Goal: Transaction & Acquisition: Purchase product/service

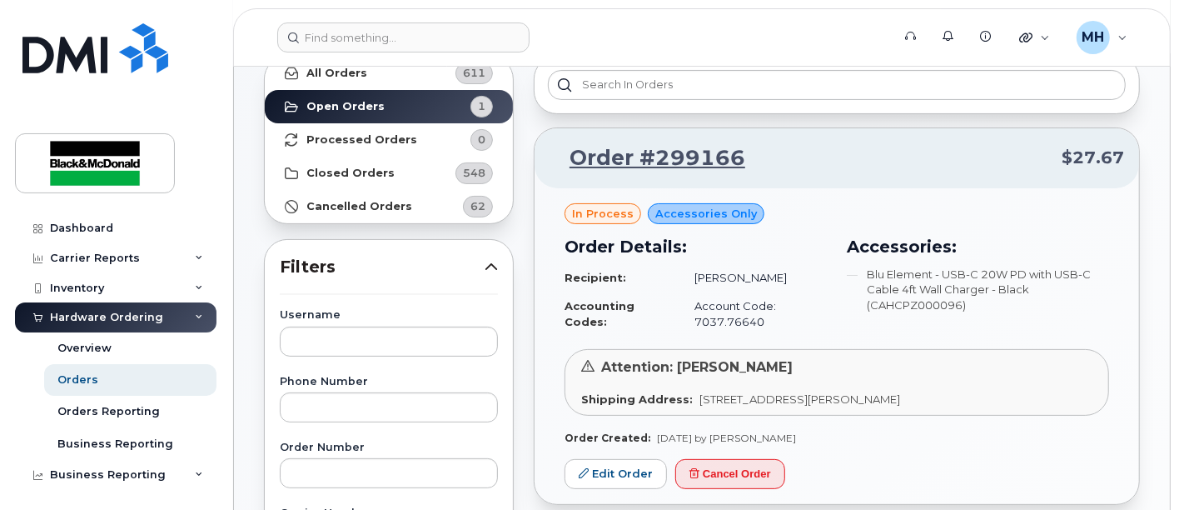
scroll to position [185, 0]
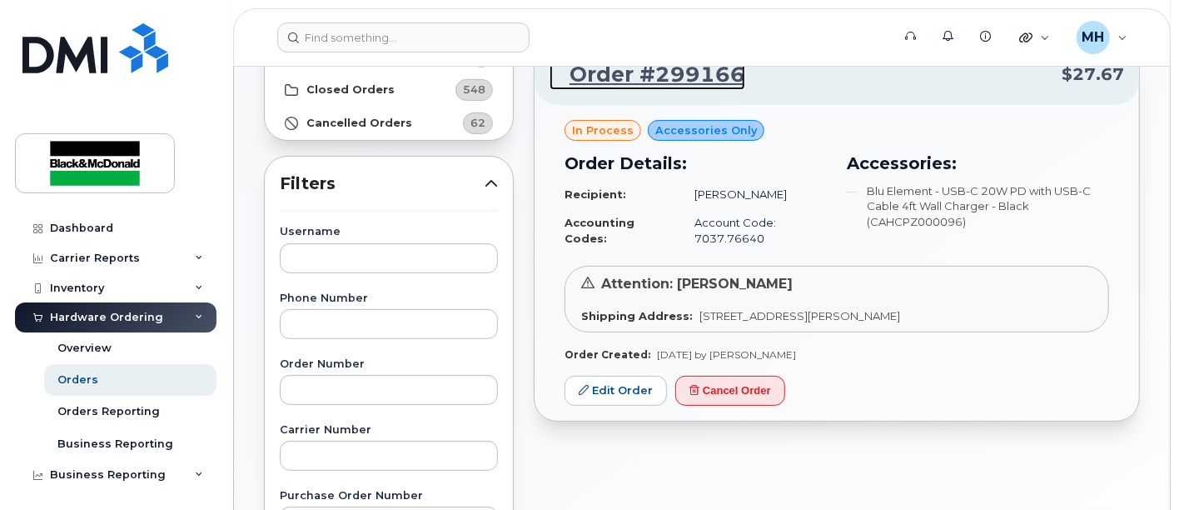
click at [698, 79] on link "Order #299166" at bounding box center [648, 75] width 196 height 30
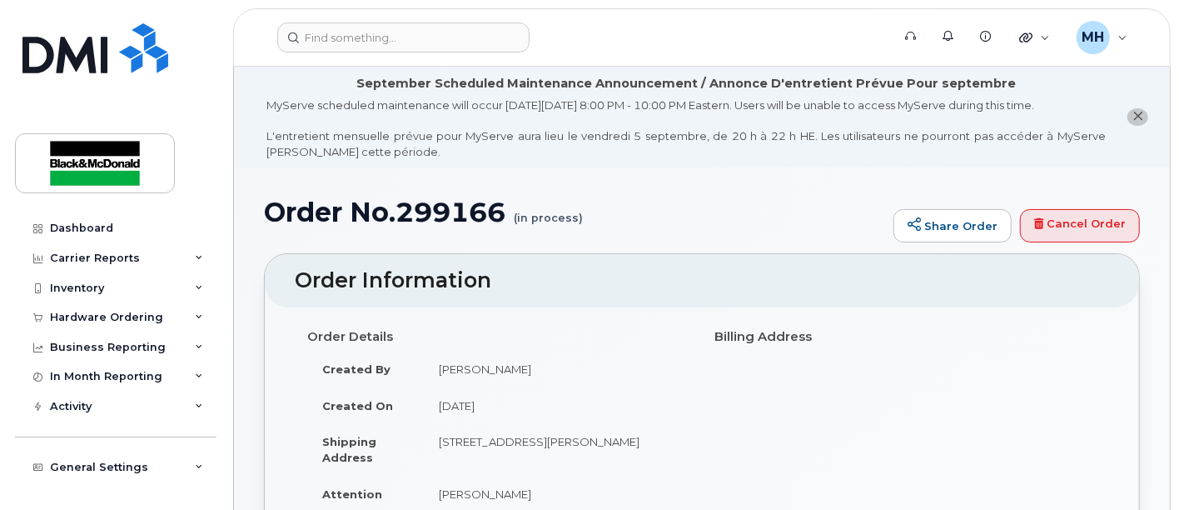
click at [1141, 111] on icon "close notification" at bounding box center [1138, 116] width 11 height 11
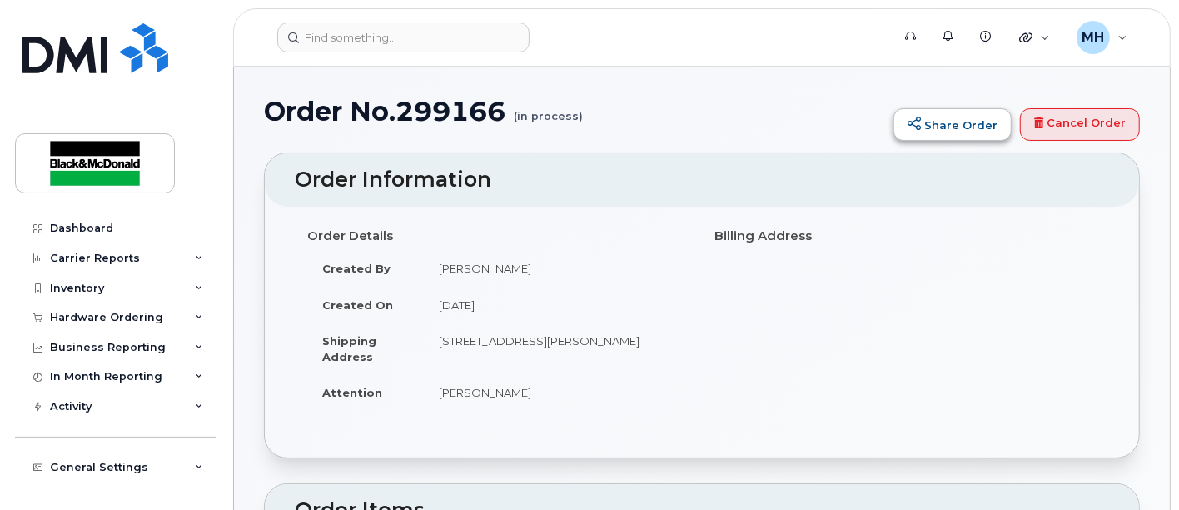
click at [980, 121] on link "Share Order" at bounding box center [953, 124] width 118 height 33
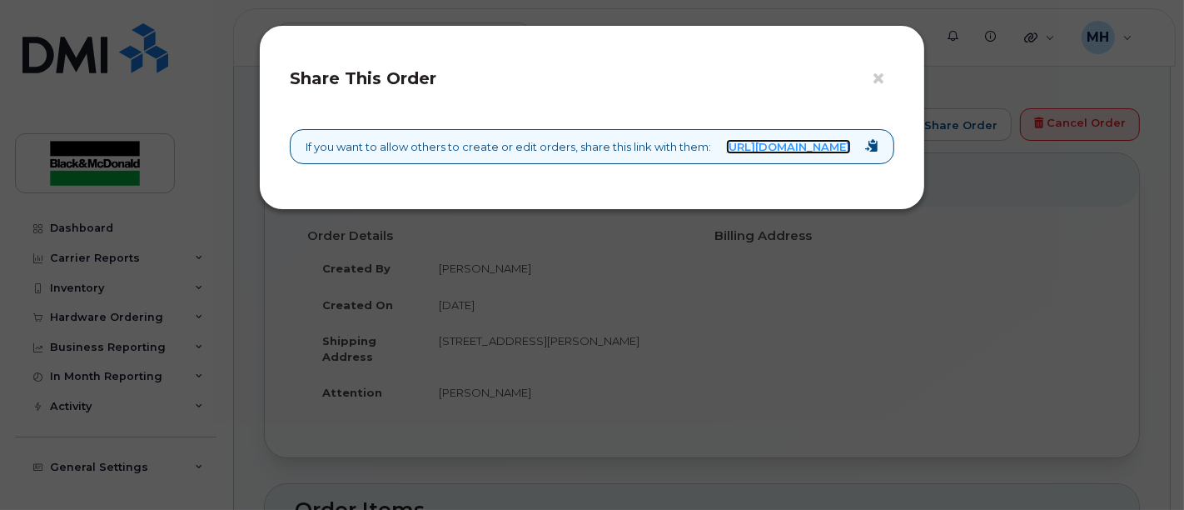
click at [747, 150] on link "https://myserve.ca/orders/8f87b8eb-738d-4f08-b1e2-8f379d4e190e" at bounding box center [788, 147] width 125 height 16
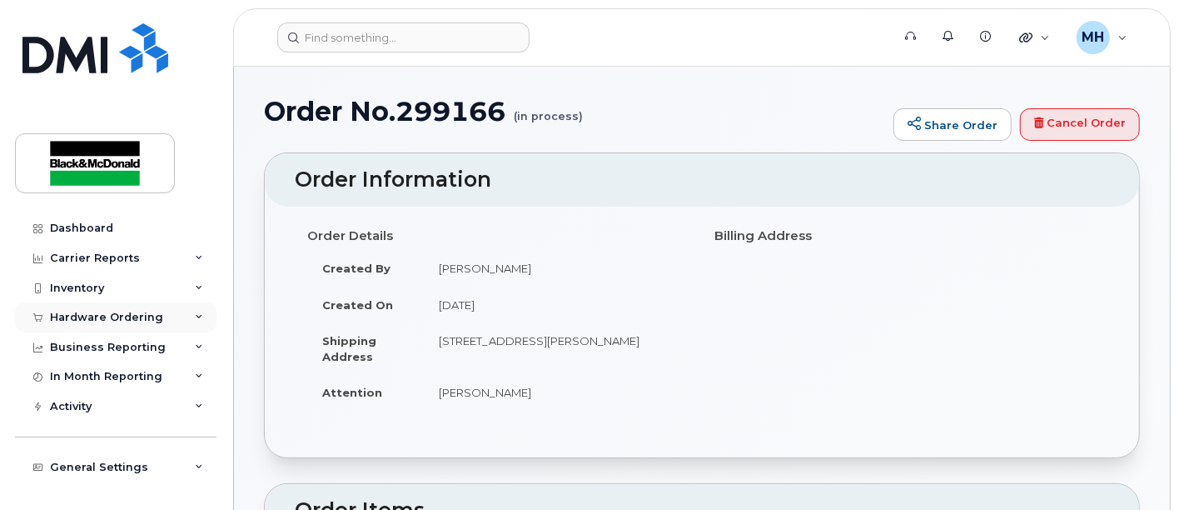
click at [71, 314] on div "Hardware Ordering" at bounding box center [106, 317] width 113 height 13
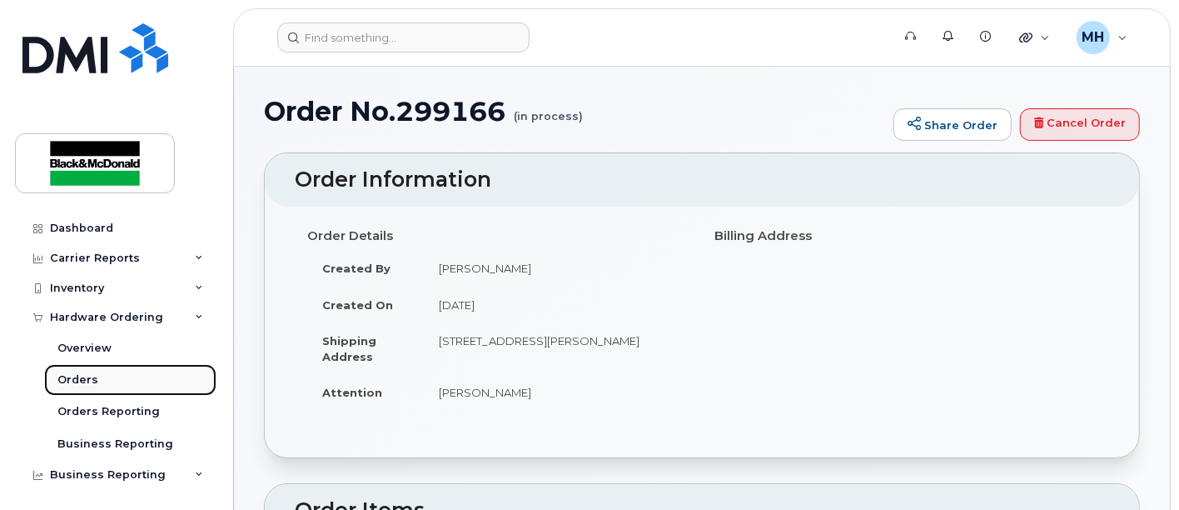
click at [86, 381] on div "Orders" at bounding box center [77, 379] width 41 height 15
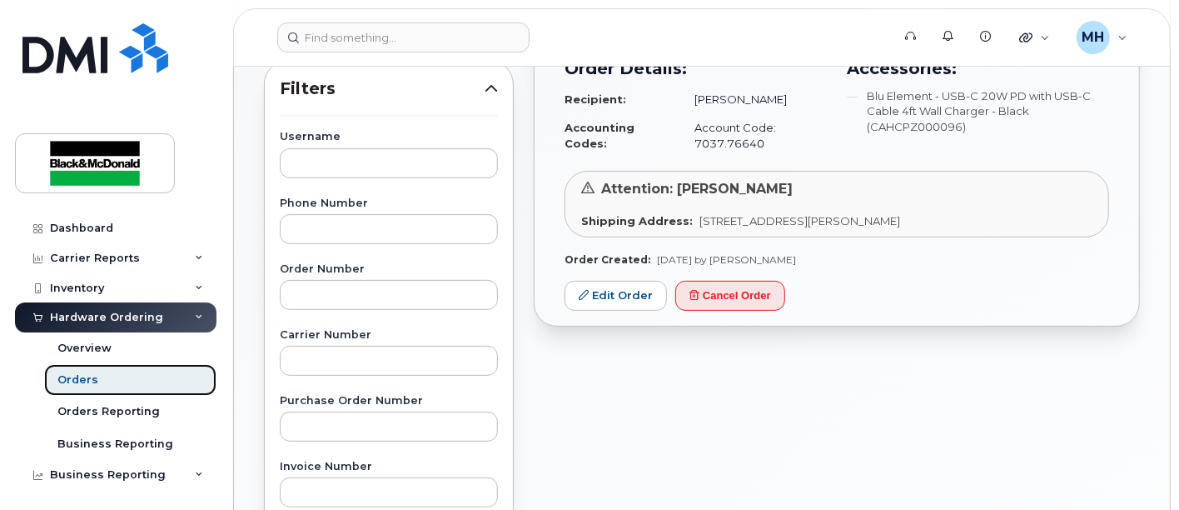
scroll to position [370, 0]
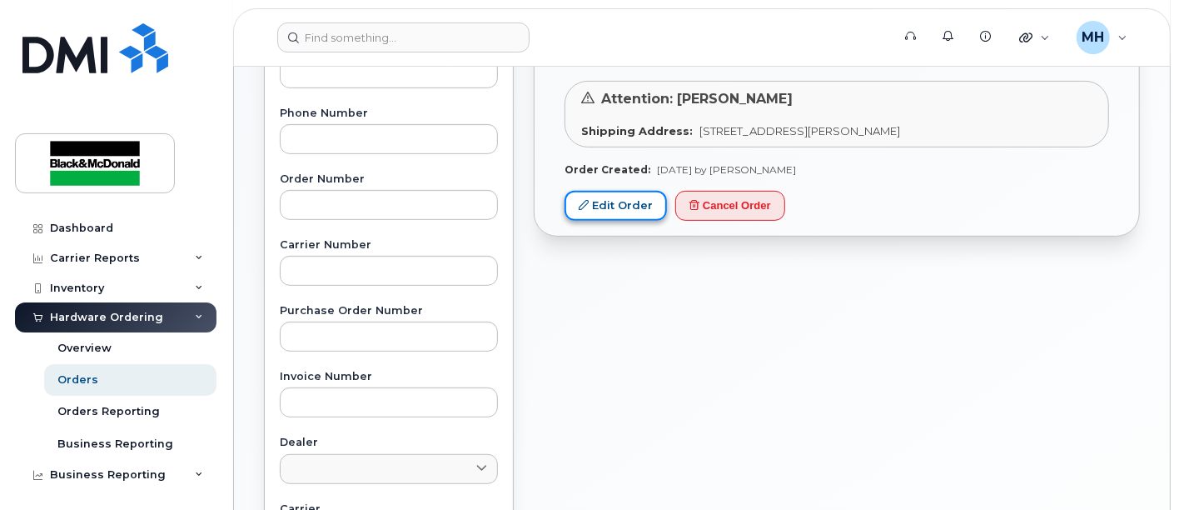
click at [620, 196] on link "Edit Order" at bounding box center [616, 206] width 102 height 31
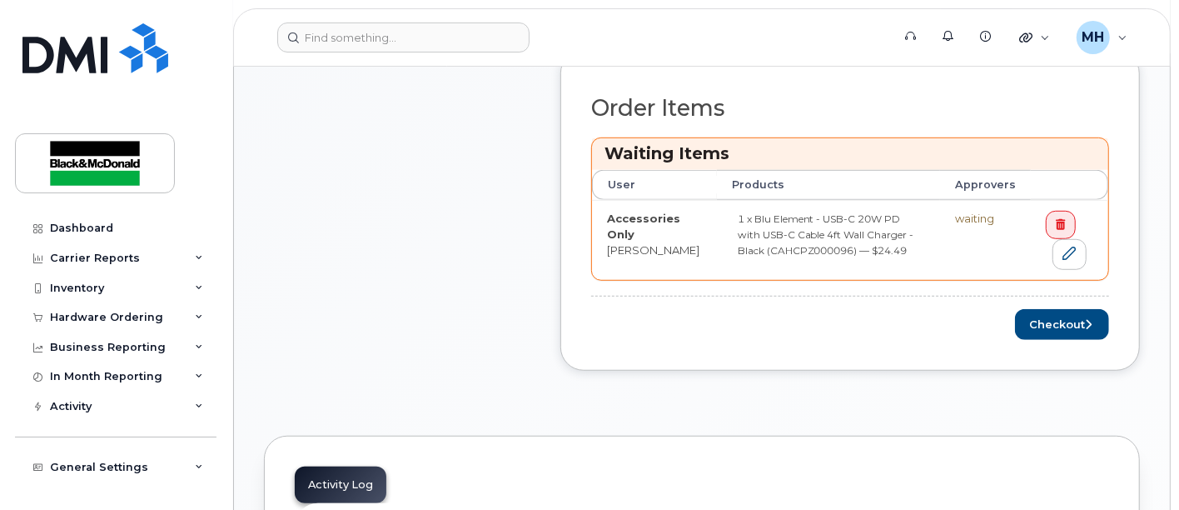
scroll to position [555, 0]
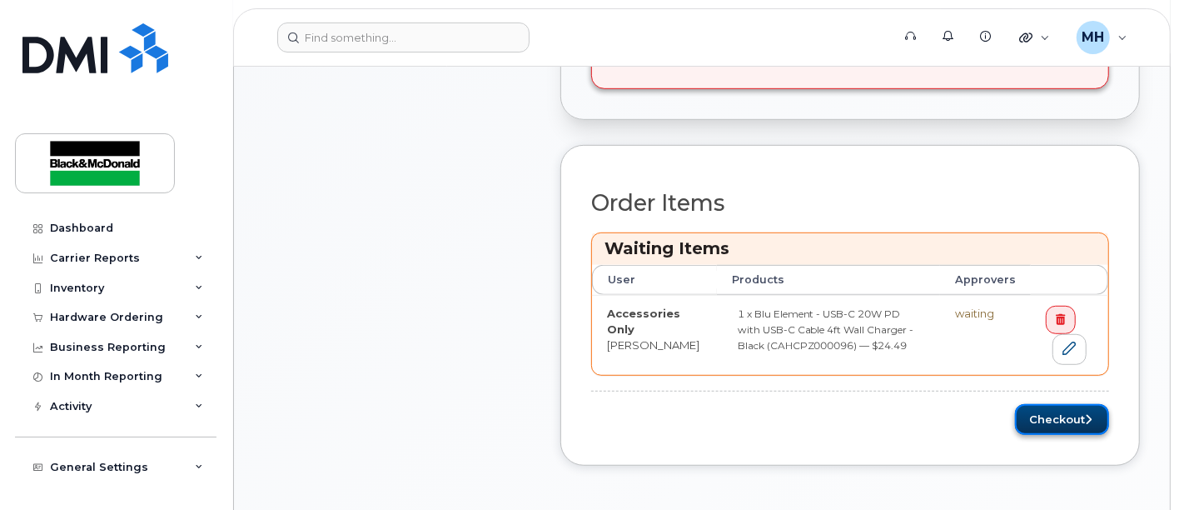
click at [1071, 419] on button "Checkout" at bounding box center [1062, 419] width 94 height 31
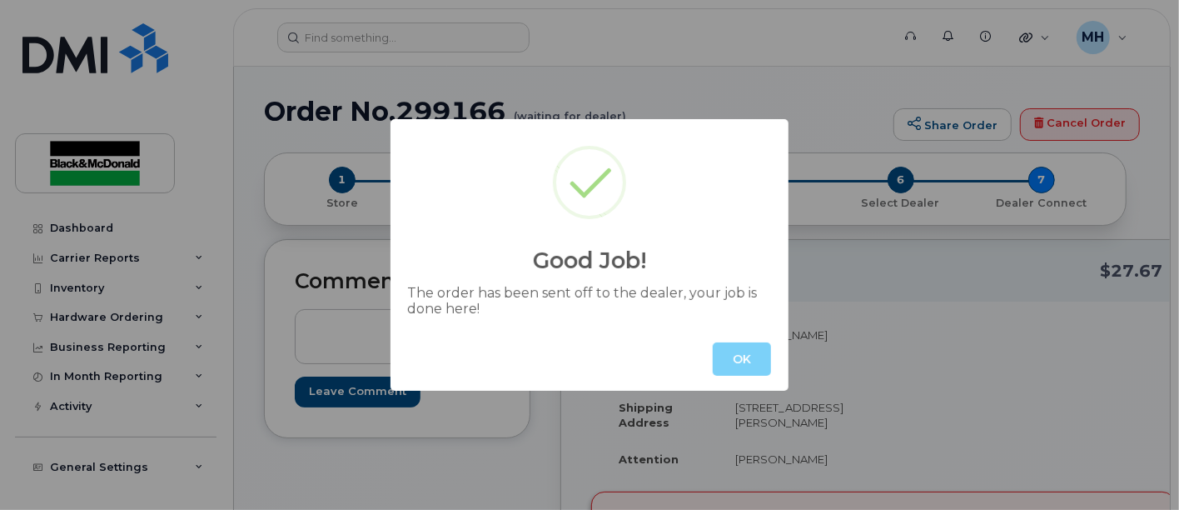
click at [739, 342] on div "OK" at bounding box center [590, 358] width 398 height 63
